Goal: Entertainment & Leisure: Consume media (video, audio)

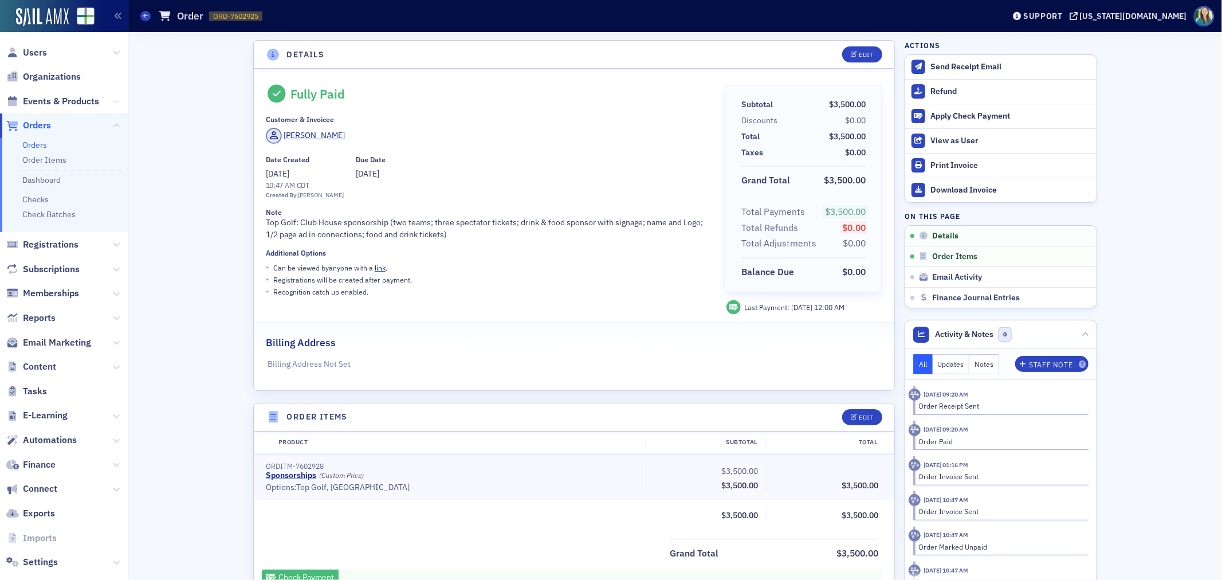
click at [113, 101] on icon at bounding box center [116, 101] width 7 height 7
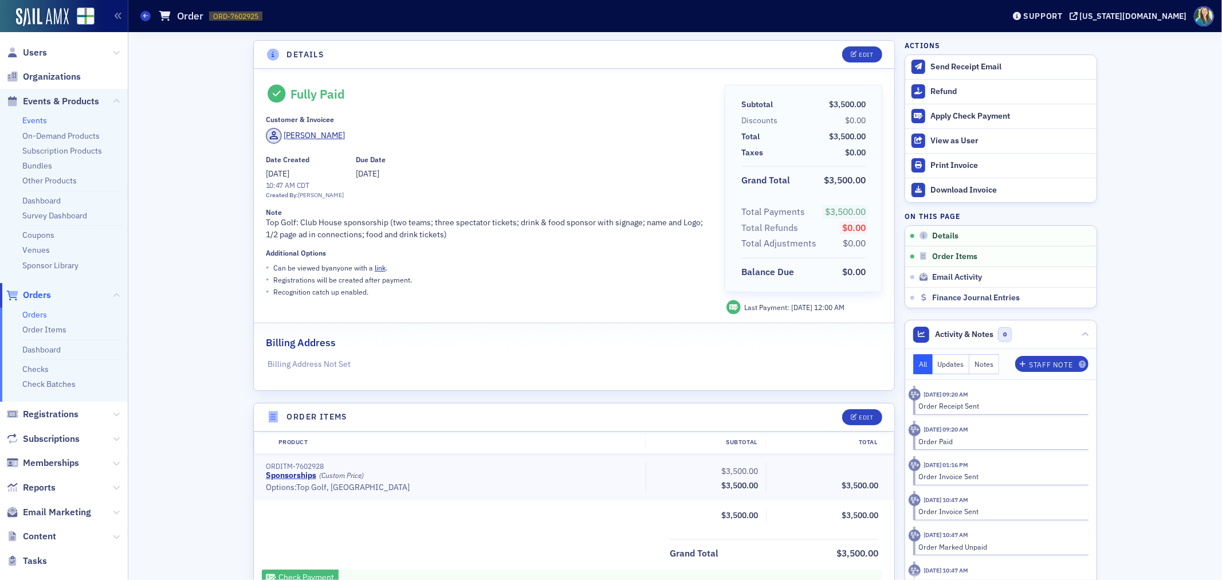
click at [37, 121] on link "Events" at bounding box center [34, 120] width 25 height 10
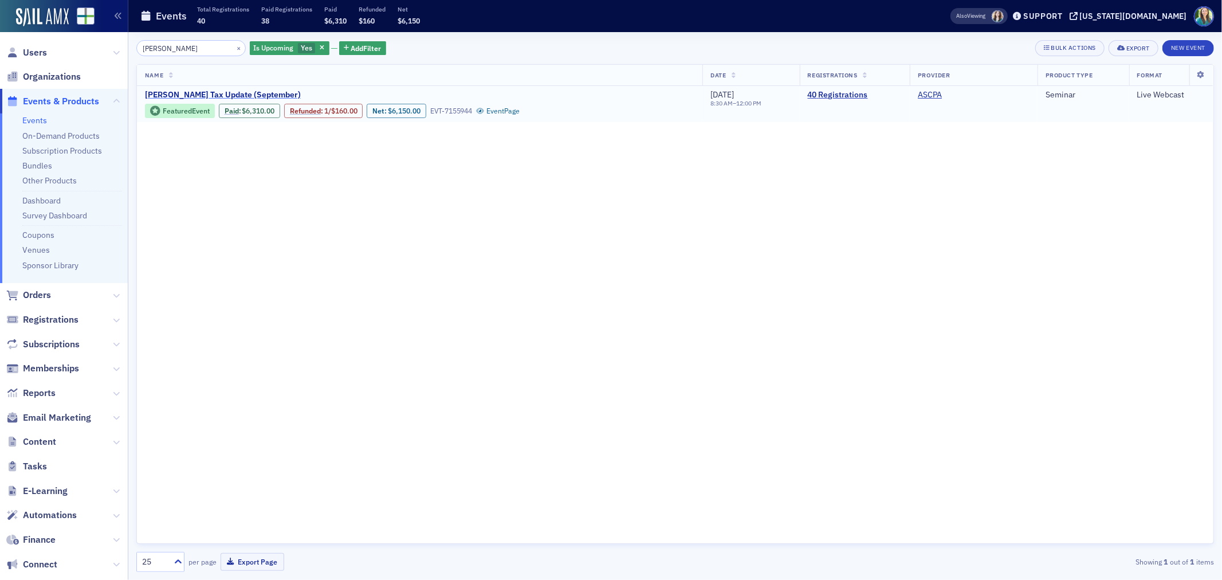
type input "[PERSON_NAME]"
click at [234, 93] on span "[PERSON_NAME] Tax Update (September)" at bounding box center [241, 95] width 192 height 10
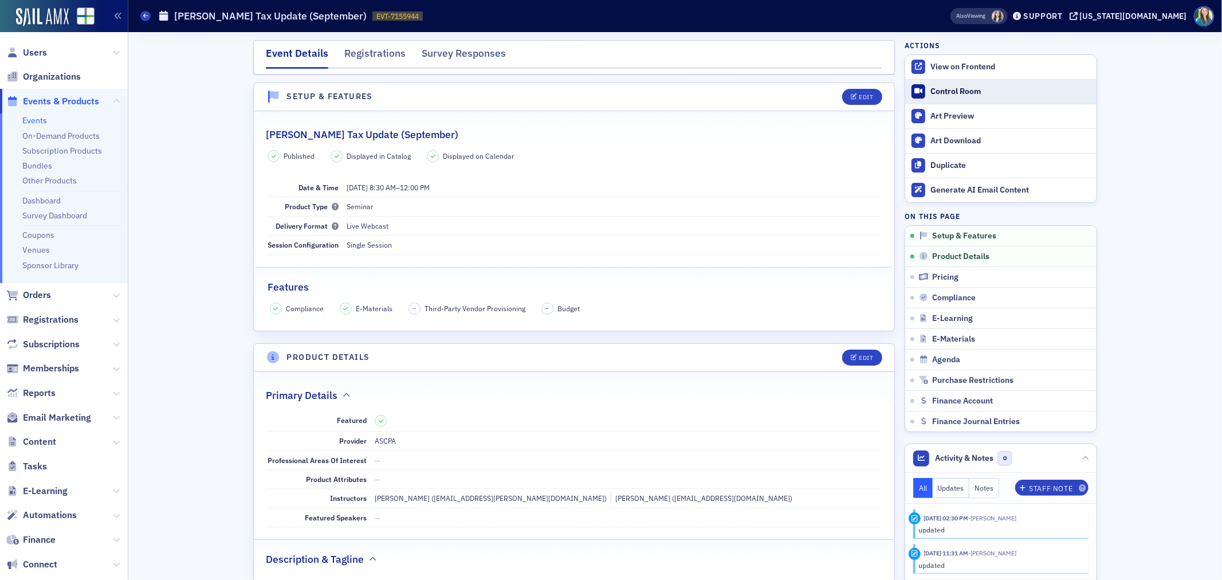
click at [944, 89] on div "Control Room" at bounding box center [1010, 91] width 160 height 10
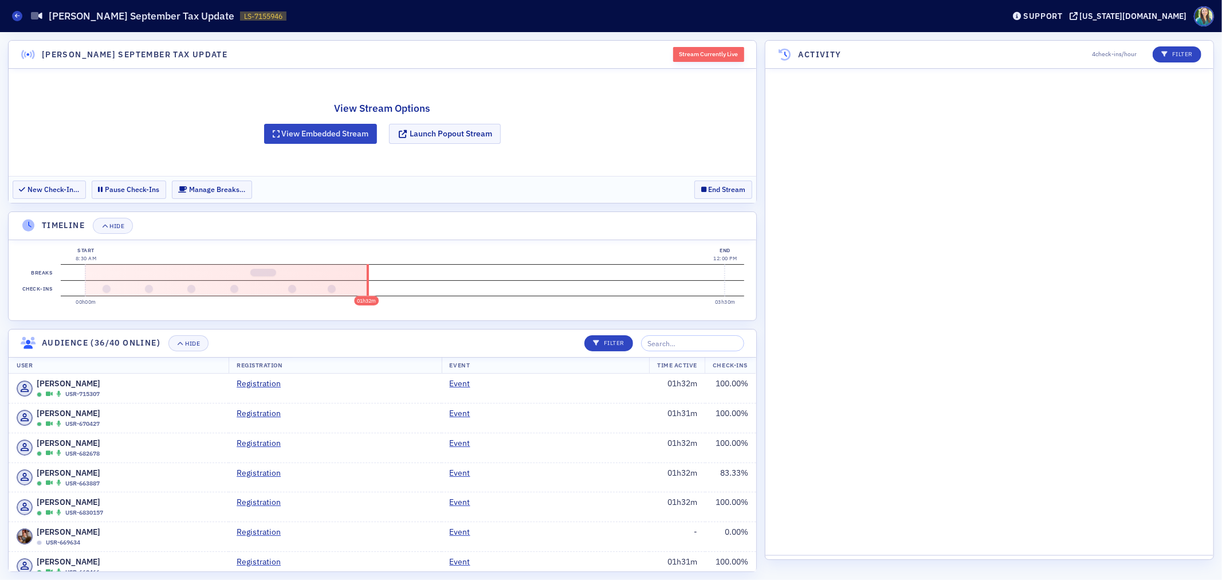
scroll to position [1263, 0]
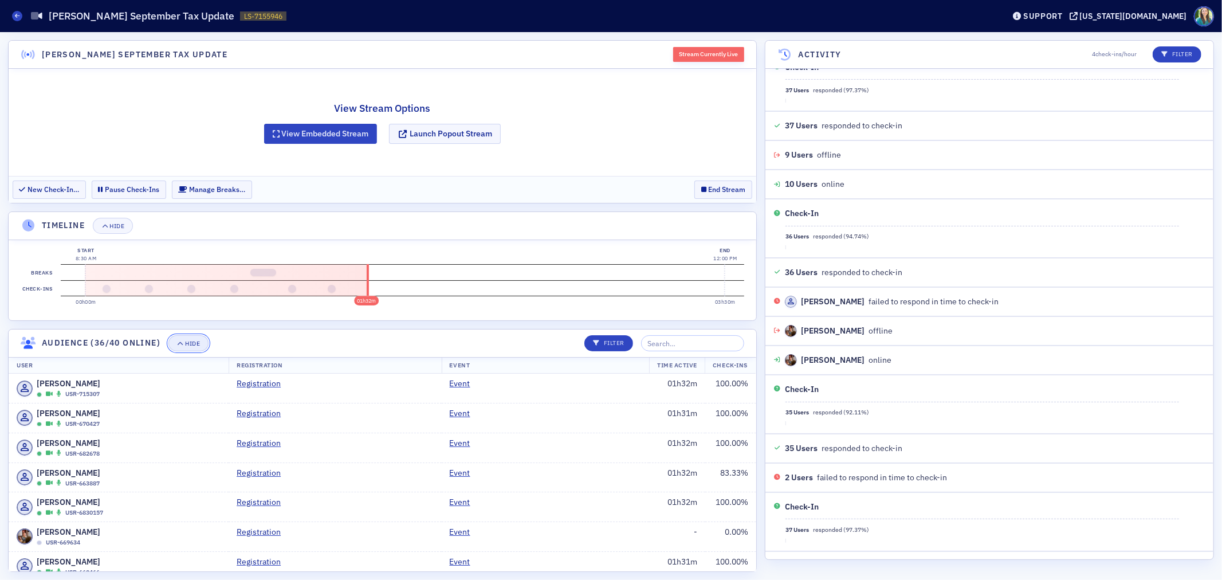
click at [187, 344] on div "Hide" at bounding box center [192, 343] width 15 height 6
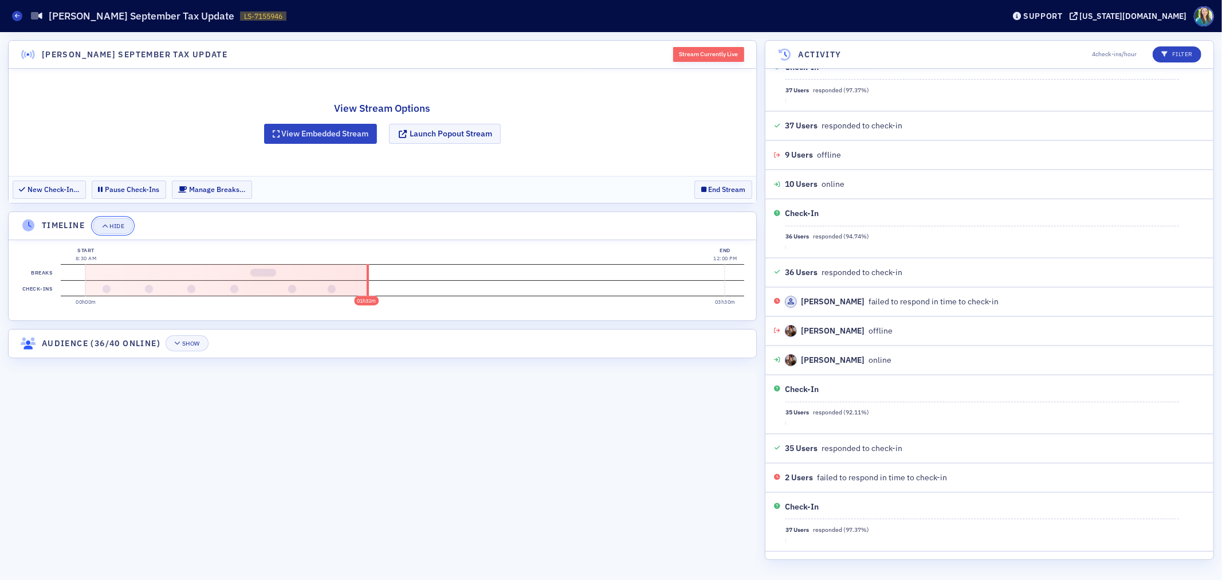
click at [115, 227] on div "Hide" at bounding box center [116, 226] width 15 height 6
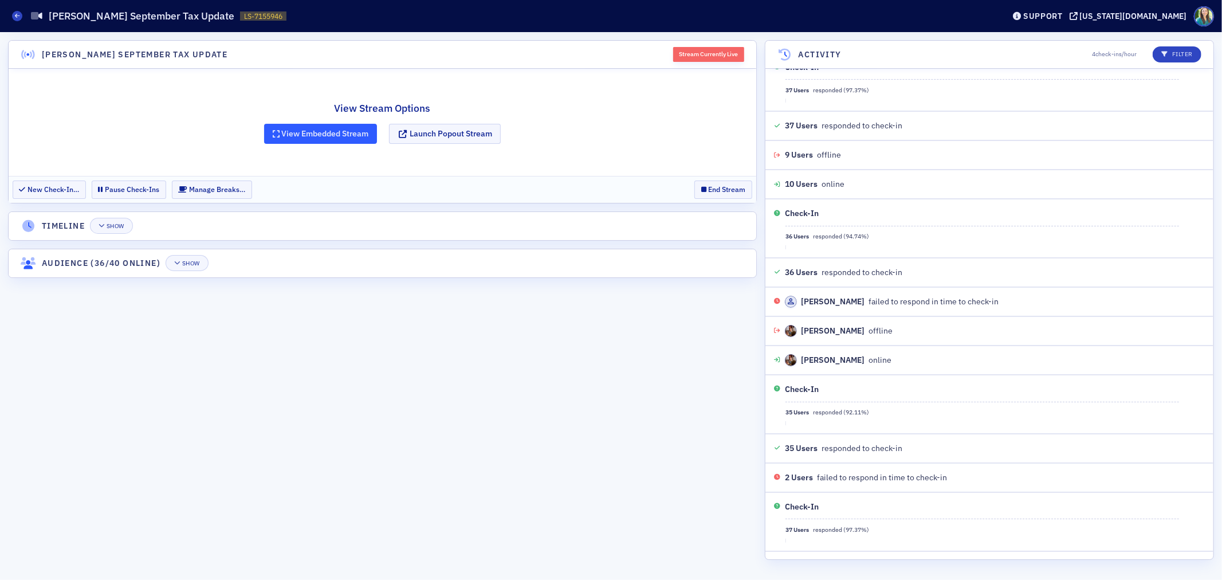
click at [332, 129] on button "View Embedded Stream" at bounding box center [320, 134] width 113 height 20
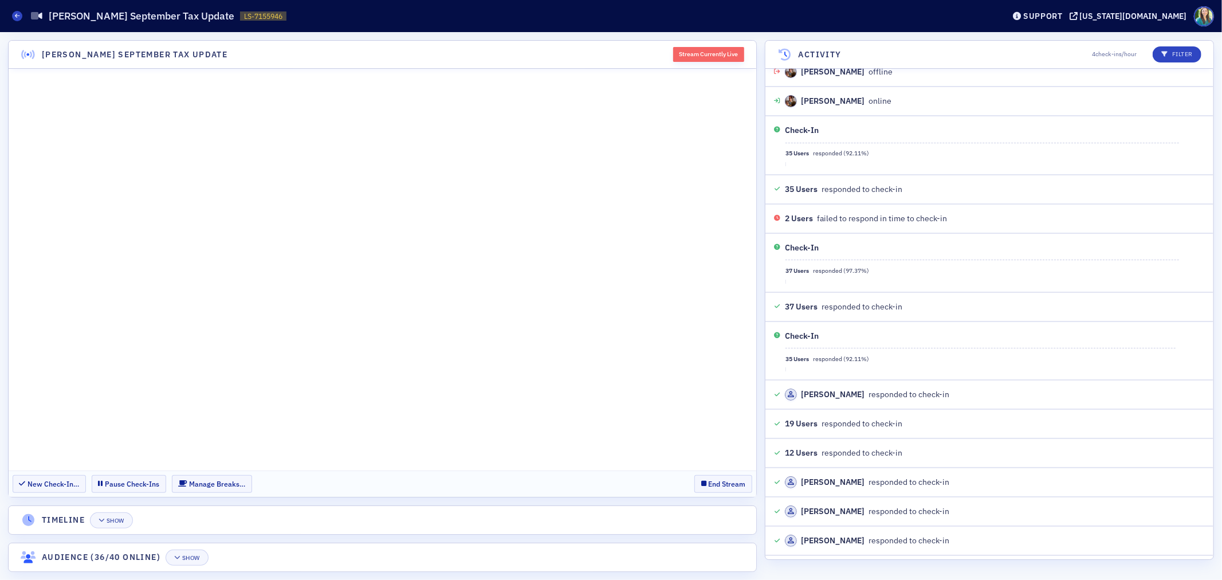
scroll to position [1550, 0]
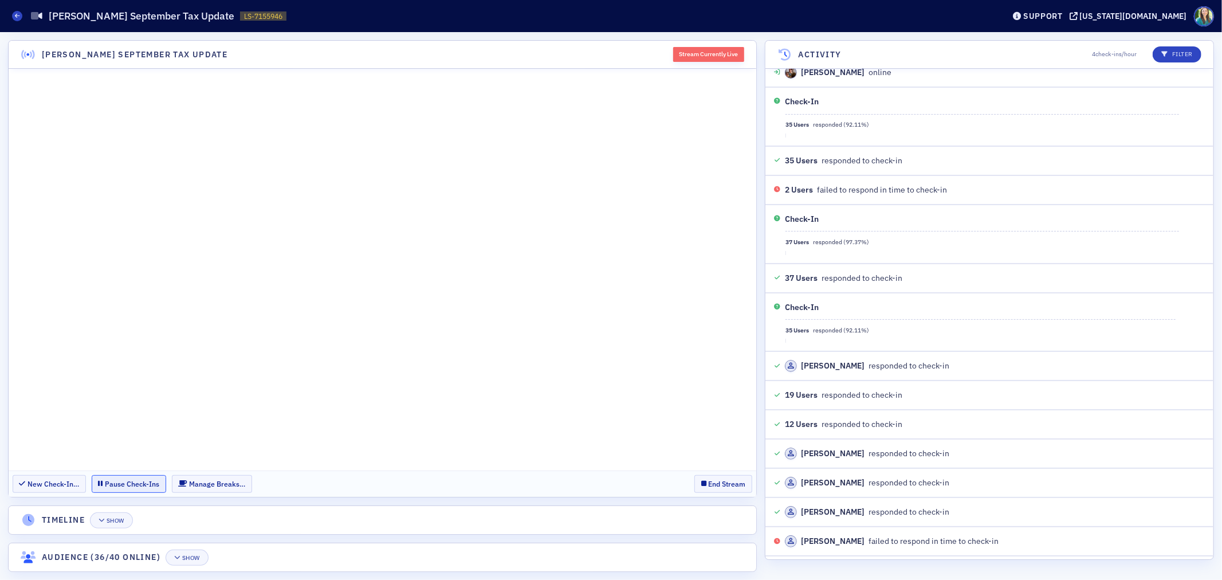
click at [123, 483] on button "Pause Check-Ins" at bounding box center [129, 484] width 74 height 18
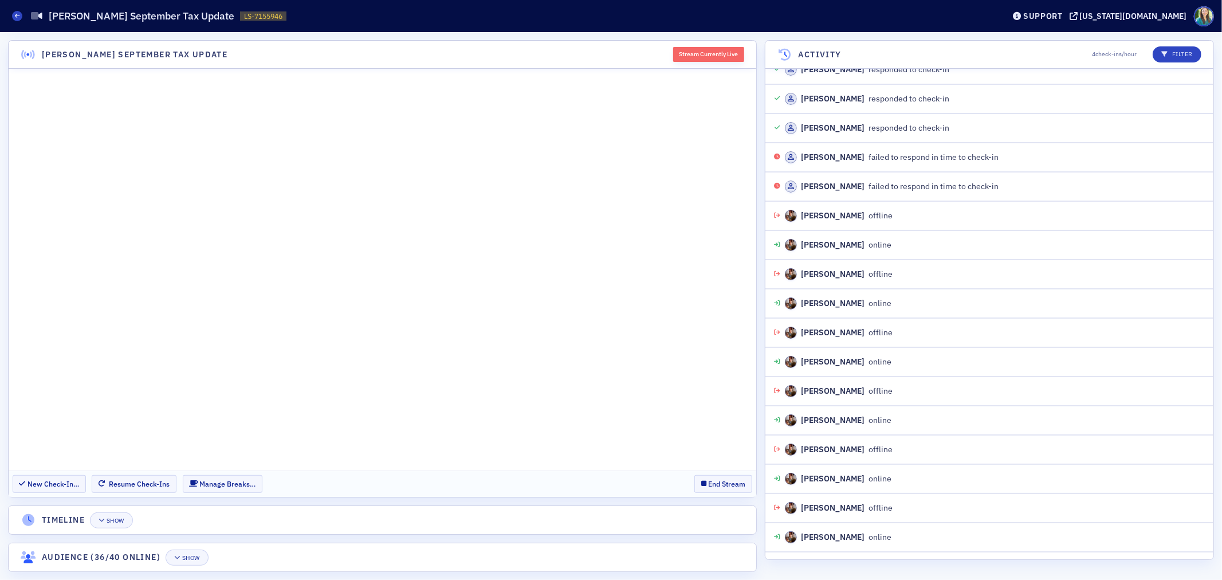
scroll to position [1951, 0]
click at [131, 482] on button "Resume Check-Ins" at bounding box center [134, 484] width 85 height 18
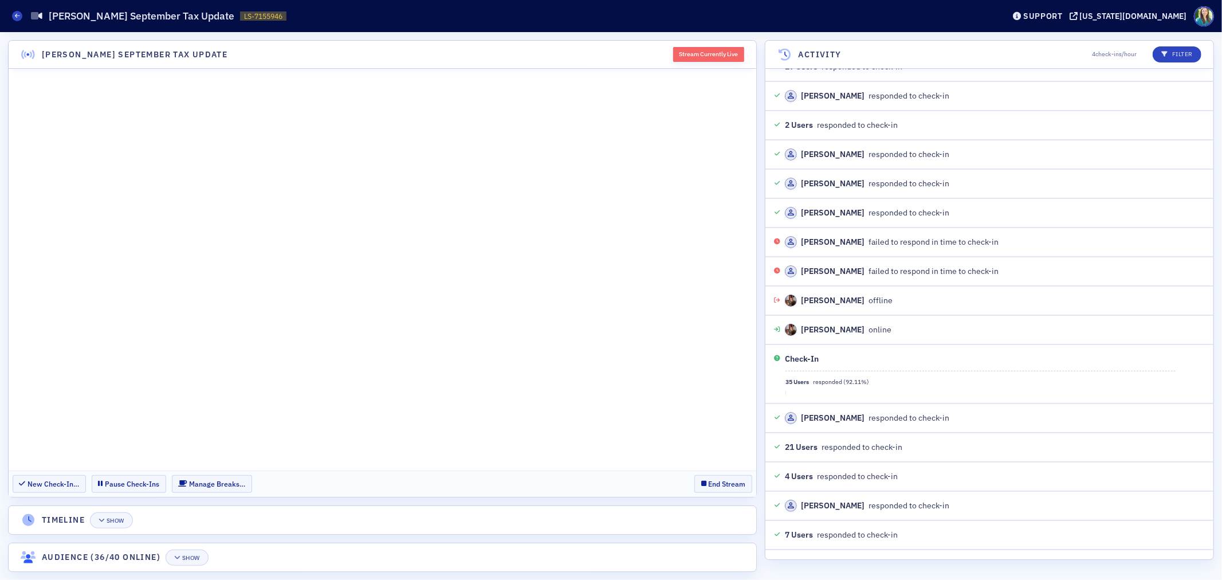
scroll to position [2613, 0]
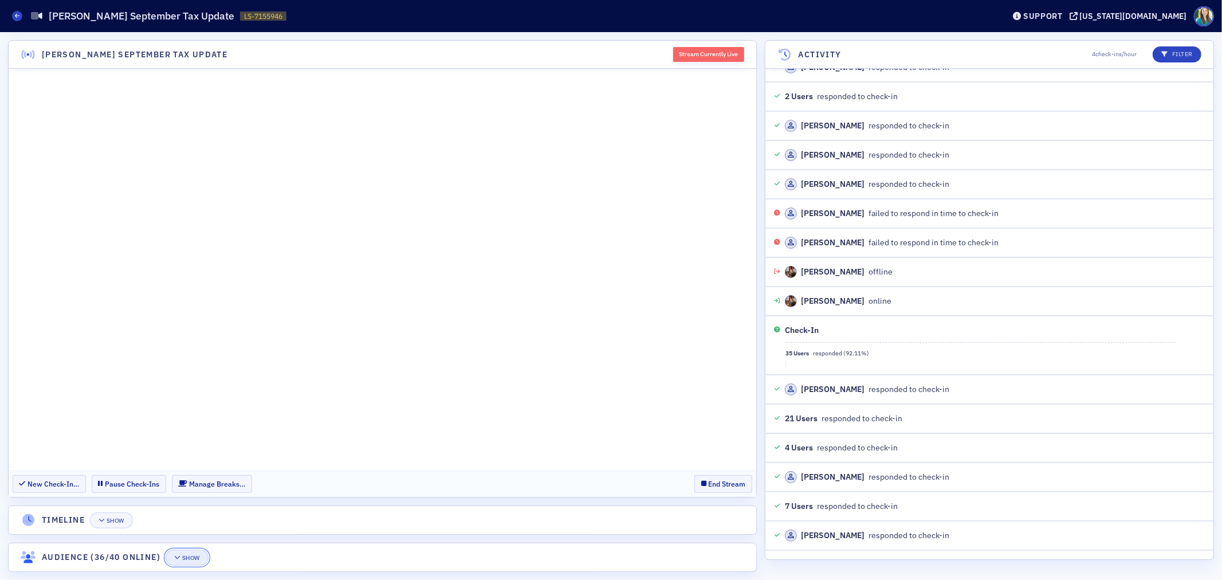
click at [202, 551] on button "Show" at bounding box center [187, 557] width 43 height 16
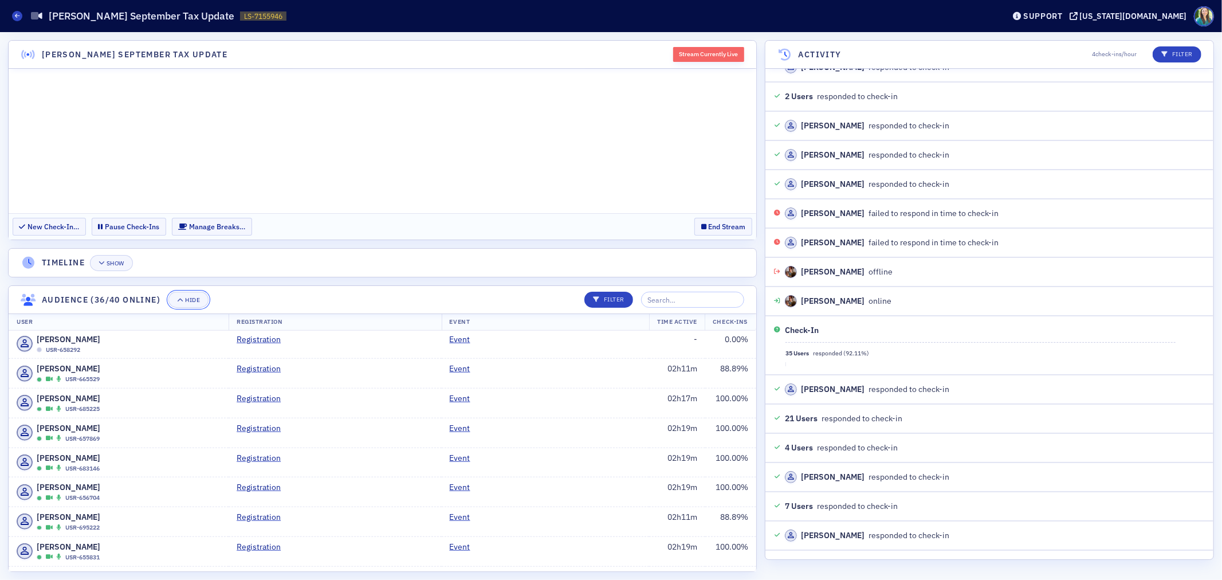
scroll to position [947, 0]
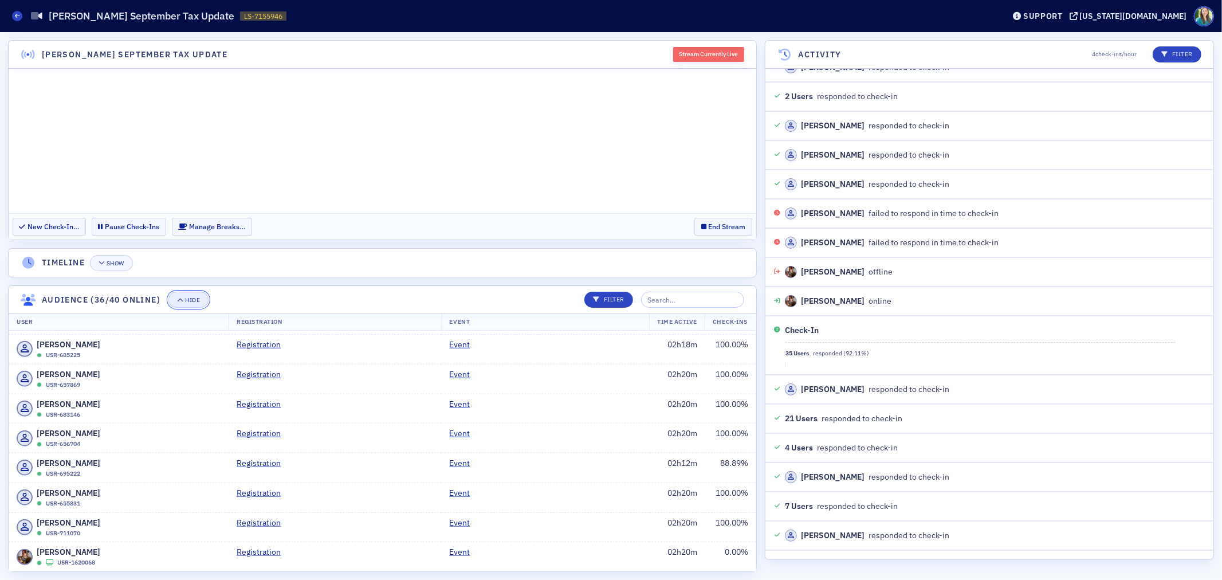
click at [187, 300] on div "Hide" at bounding box center [192, 300] width 15 height 6
